Goal: Task Accomplishment & Management: Complete application form

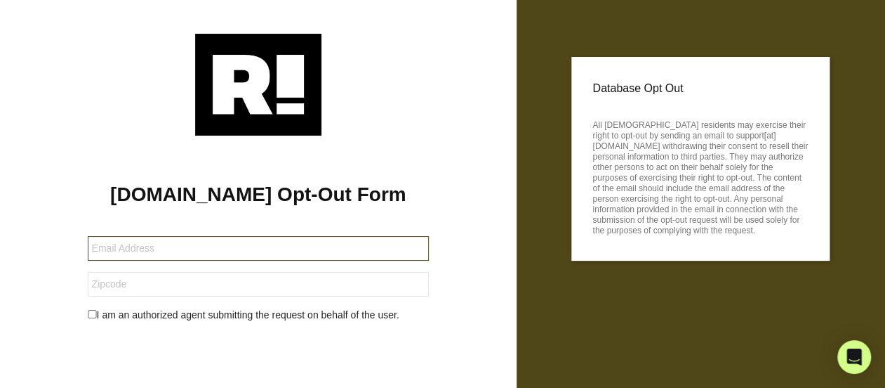
click at [177, 249] on input "text" at bounding box center [258, 248] width 341 height 25
type input "[EMAIL_ADDRESS][DOMAIN_NAME]"
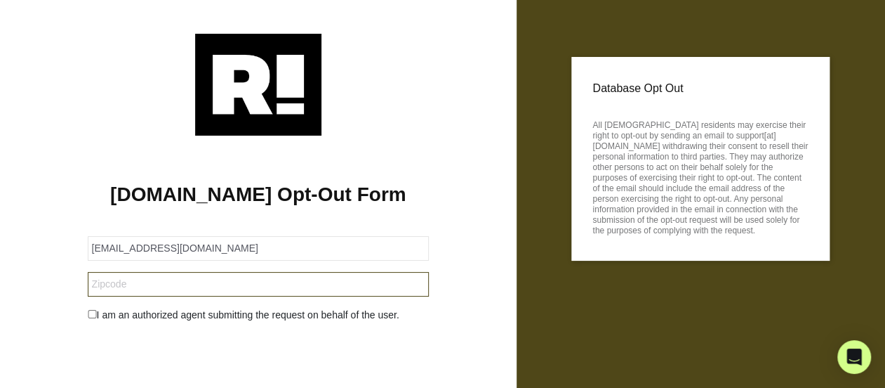
type input "07307"
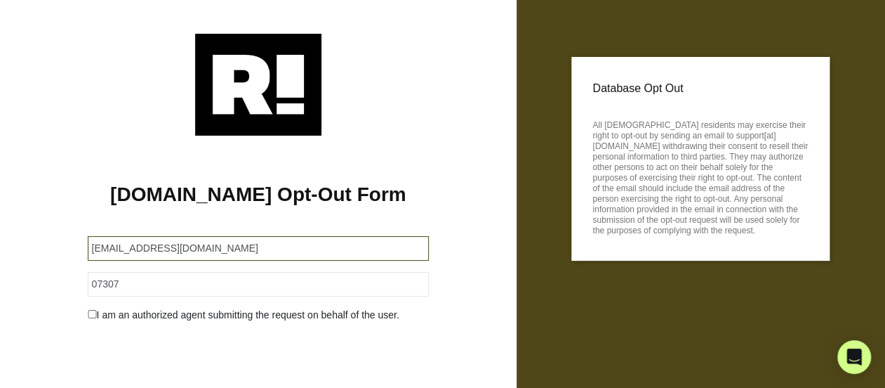
scroll to position [70, 0]
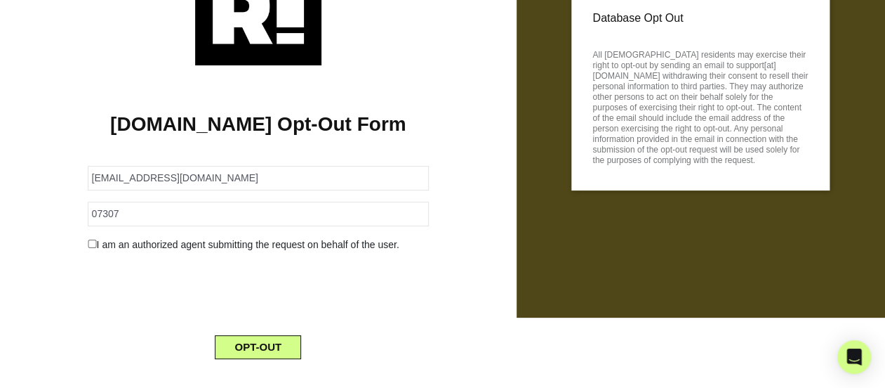
click at [92, 246] on input "checkbox" at bounding box center [92, 243] width 9 height 8
checkbox input "true"
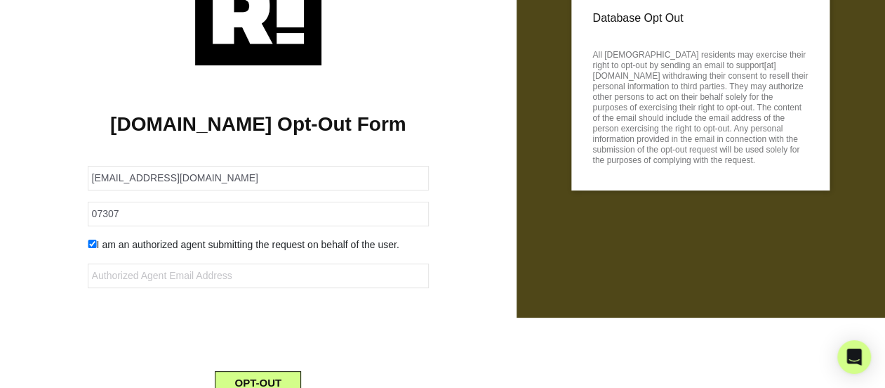
scroll to position [127, 0]
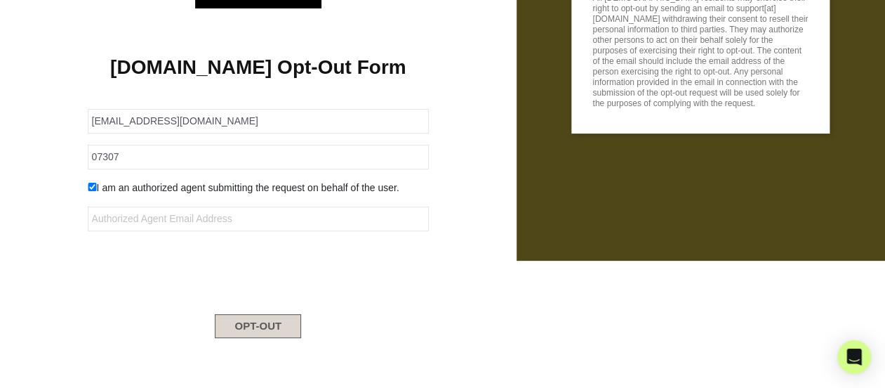
click at [260, 323] on button "OPT-OUT" at bounding box center [258, 326] width 86 height 24
